Goal: Task Accomplishment & Management: Use online tool/utility

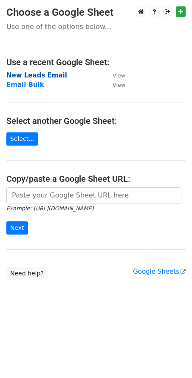
click at [40, 74] on strong "New Leads Email" at bounding box center [36, 75] width 61 height 8
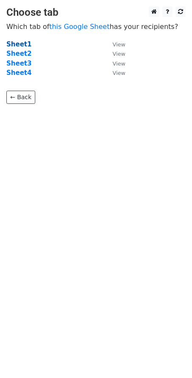
click at [24, 47] on strong "Sheet1" at bounding box center [18, 44] width 25 height 8
